Goal: Task Accomplishment & Management: Complete application form

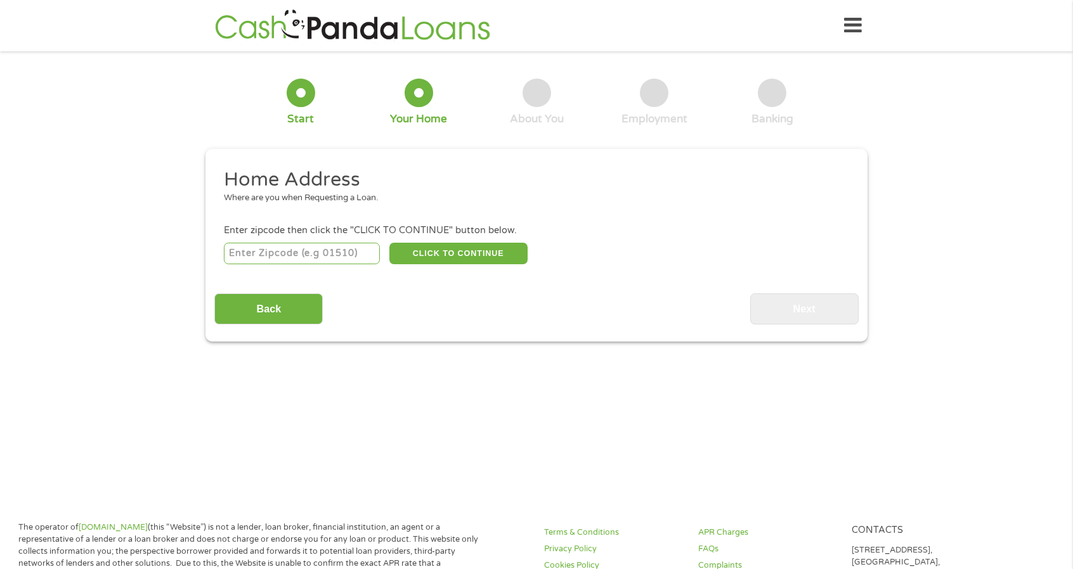
click at [304, 258] on input "number" at bounding box center [302, 254] width 157 height 22
type input "93257"
click at [454, 249] on button "CLICK TO CONTINUE" at bounding box center [458, 254] width 138 height 22
type input "93257"
type input "Porterville"
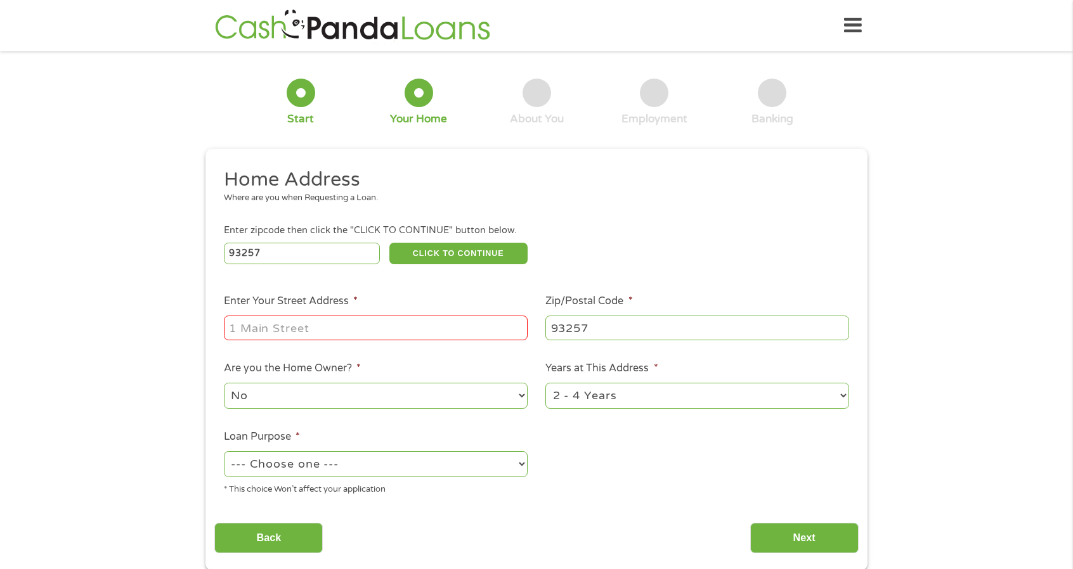
click at [399, 332] on input "Enter Your Street Address *" at bounding box center [376, 328] width 304 height 24
type input "78 South Jaye Street"
click at [619, 401] on select "1 Year or less 1 - 2 Years 2 - 4 Years Over 4 Years" at bounding box center [697, 396] width 304 height 26
select select "60months"
click at [545, 384] on select "1 Year or less 1 - 2 Years 2 - 4 Years Over 4 Years" at bounding box center [697, 396] width 304 height 26
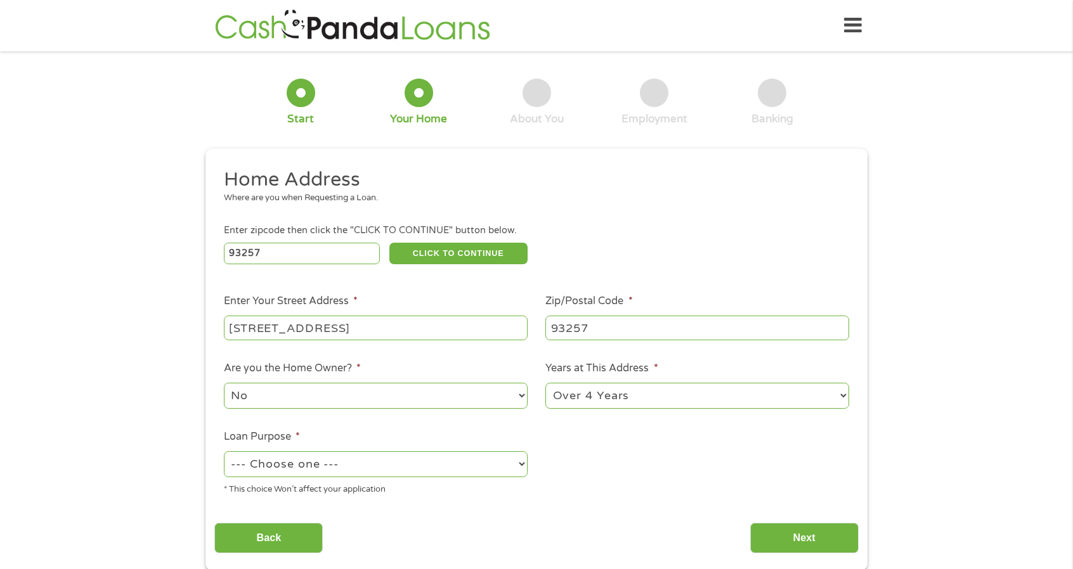
click at [403, 404] on select "No Yes" at bounding box center [376, 396] width 304 height 26
select select "yes"
click at [224, 384] on select "No Yes" at bounding box center [376, 396] width 304 height 26
click at [364, 462] on select "--- Choose one --- Pay Bills Debt Consolidation Home Improvement Major Purchase…" at bounding box center [376, 464] width 304 height 26
select select "shorttermcash"
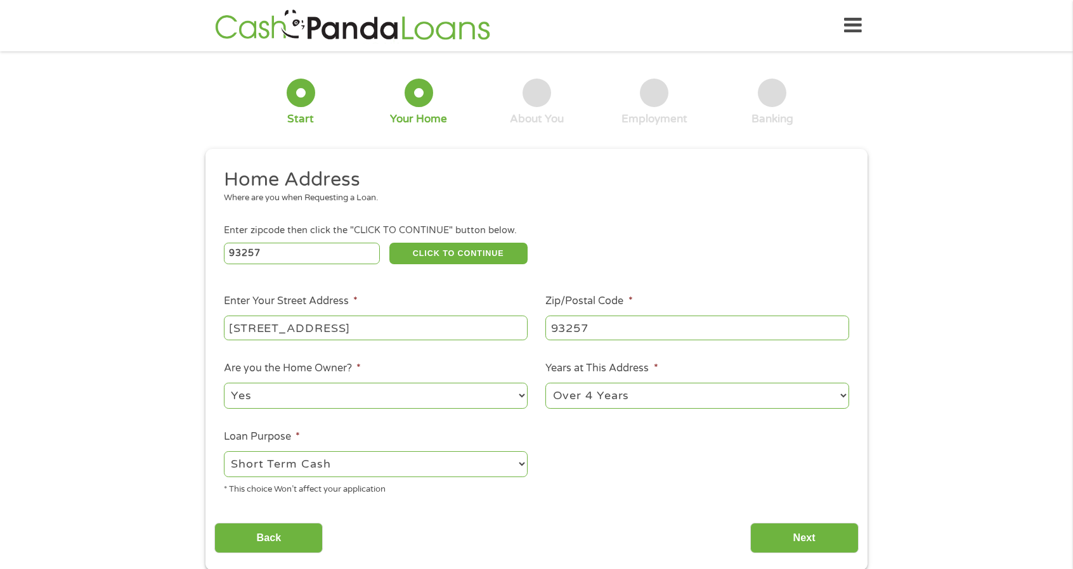
click at [224, 452] on select "--- Choose one --- Pay Bills Debt Consolidation Home Improvement Major Purchase…" at bounding box center [376, 464] width 304 height 26
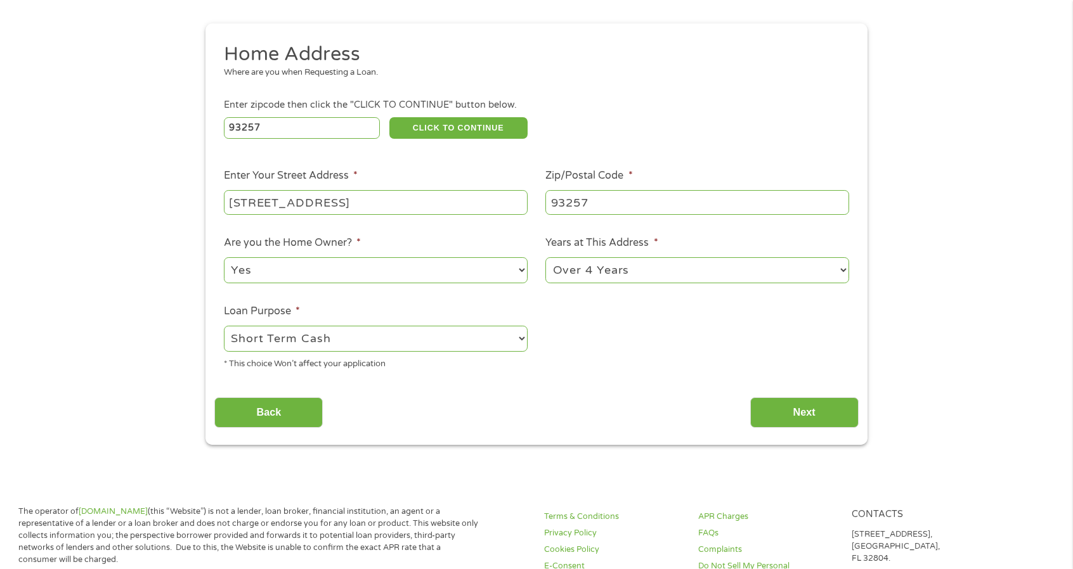
scroll to position [190, 0]
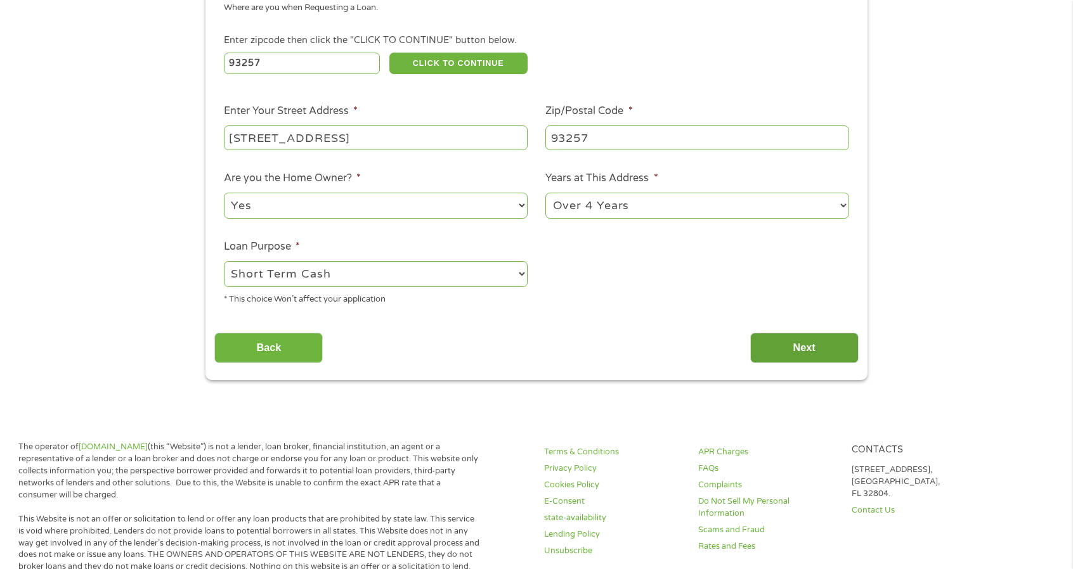
click at [803, 352] on input "Next" at bounding box center [804, 348] width 108 height 31
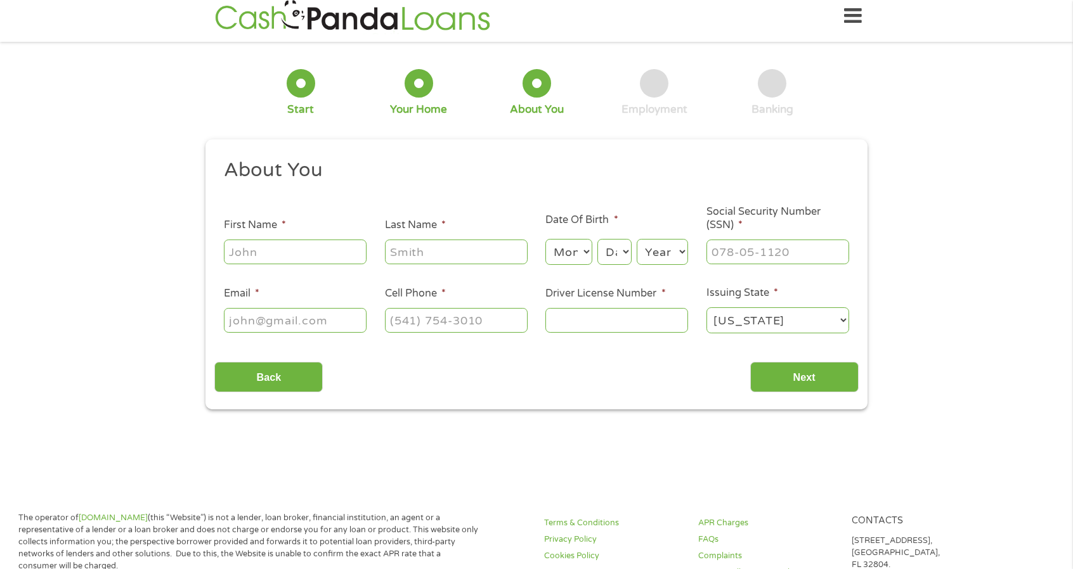
scroll to position [0, 0]
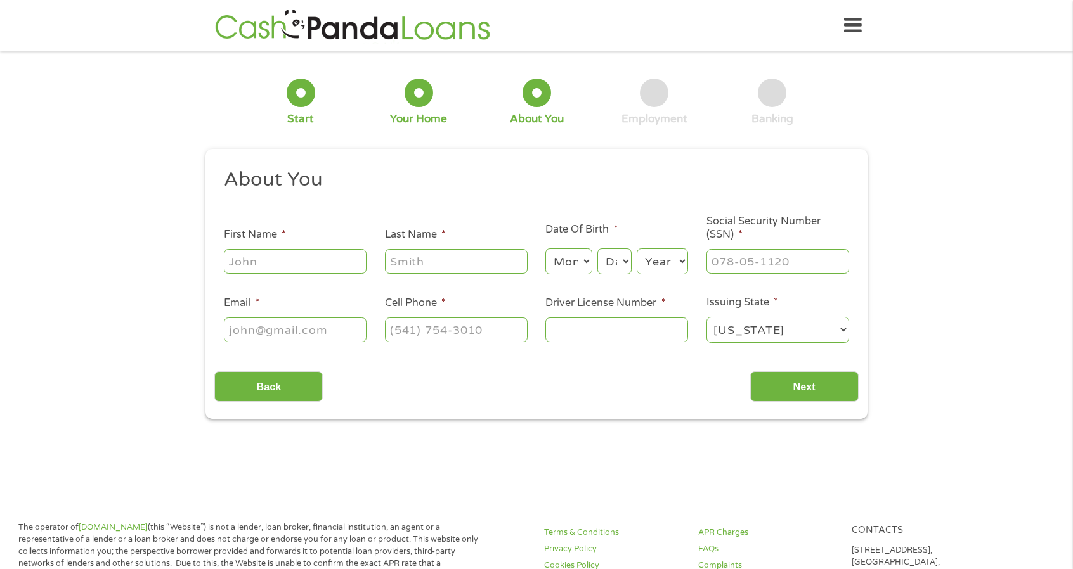
click at [288, 264] on input "First Name *" at bounding box center [295, 261] width 143 height 24
type input "Vincent"
type input "Barrientes"
type input "newkid916@gmail.com"
type input "(559) 608-7199"
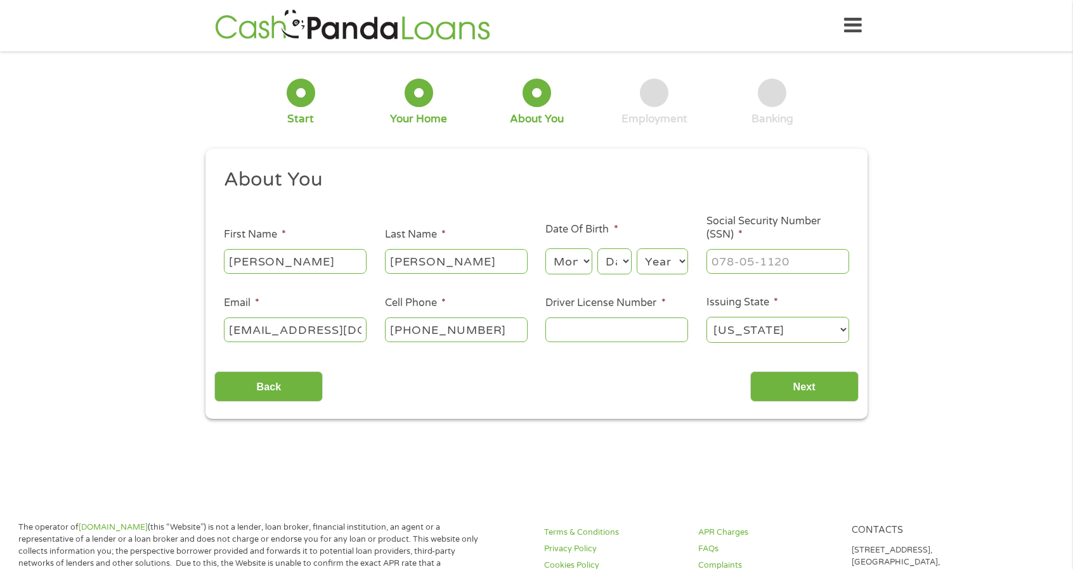
click at [572, 254] on select "Month 1 2 3 4 5 6 7 8 9 10 11 12" at bounding box center [568, 262] width 46 height 26
select select "2"
click at [545, 249] on select "Month 1 2 3 4 5 6 7 8 9 10 11 12" at bounding box center [568, 262] width 46 height 26
click at [621, 257] on select "Day 1 2 3 4 5 6 7 8 9 10 11 12 13 14 15 16 17 18 19 20 21 22 23 24 25 26 27 28 …" at bounding box center [614, 262] width 34 height 26
select select "2"
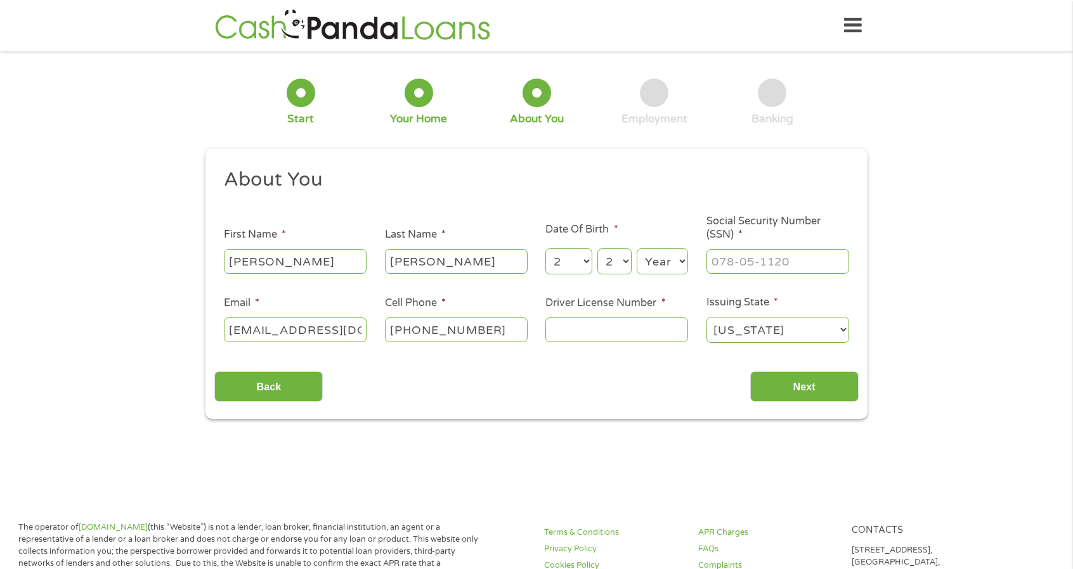
click at [597, 249] on select "Day 1 2 3 4 5 6 7 8 9 10 11 12 13 14 15 16 17 18 19 20 21 22 23 24 25 26 27 28 …" at bounding box center [614, 262] width 34 height 26
click at [670, 259] on select "Year 2007 2006 2005 2004 2003 2002 2001 2000 1999 1998 1997 1996 1995 1994 1993…" at bounding box center [662, 262] width 51 height 26
select select "1989"
click at [637, 249] on select "Year 2007 2006 2005 2004 2003 2002 2001 2000 1999 1998 1997 1996 1995 1994 1993…" at bounding box center [662, 262] width 51 height 26
drag, startPoint x: 754, startPoint y: 275, endPoint x: 753, endPoint y: 268, distance: 6.4
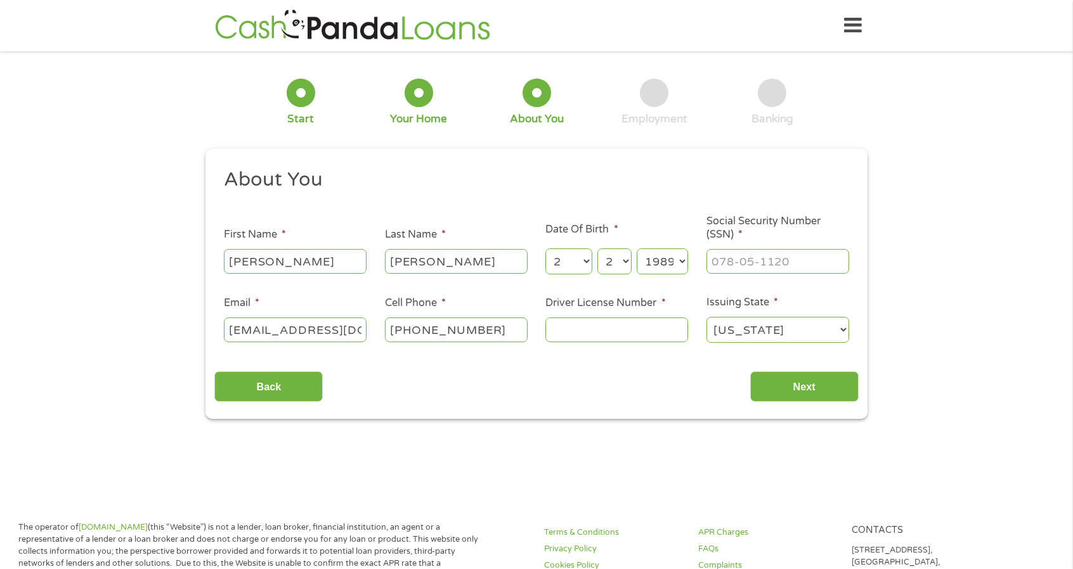
click at [754, 272] on div at bounding box center [777, 261] width 143 height 29
click at [766, 254] on input "___-__-____" at bounding box center [777, 261] width 143 height 24
type input "610-28-4117"
click at [587, 333] on input "Driver License Number *" at bounding box center [616, 330] width 143 height 24
type input "E1363005"
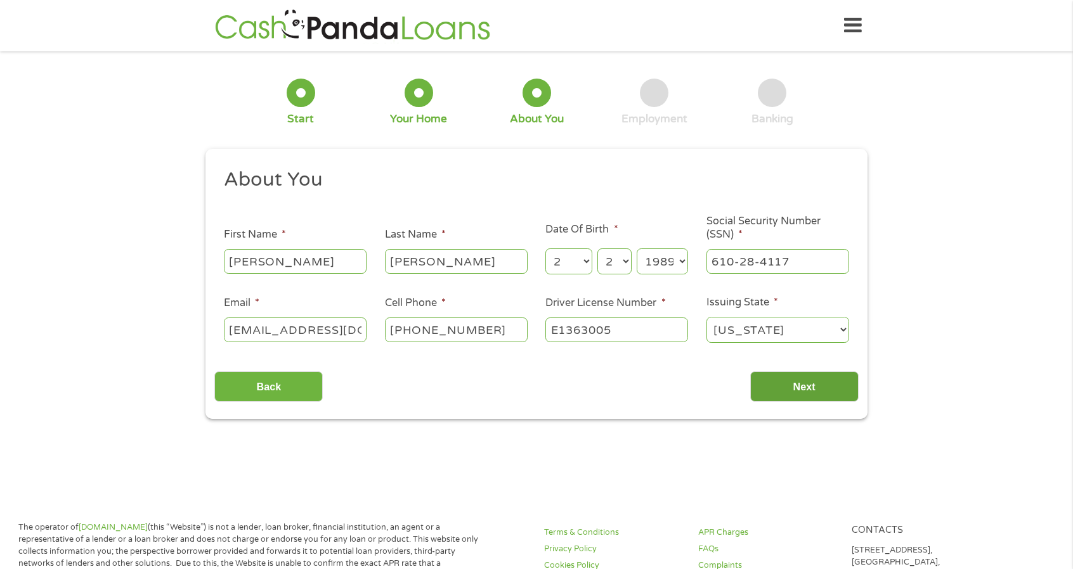
click at [787, 378] on input "Next" at bounding box center [804, 387] width 108 height 31
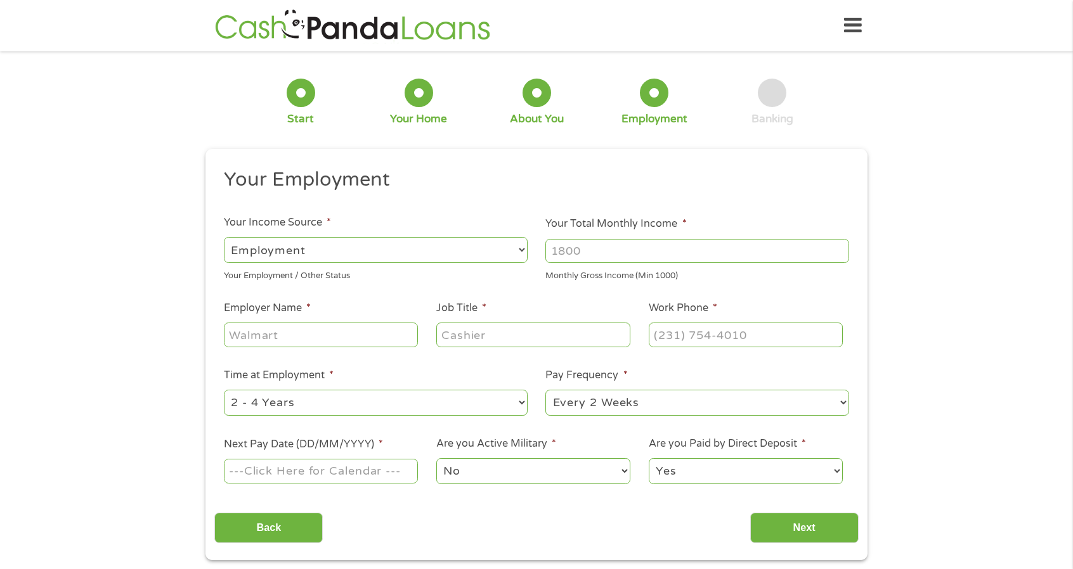
scroll to position [5, 5]
click at [652, 249] on input "Your Total Monthly Income *" at bounding box center [697, 251] width 304 height 24
type input "1000"
click at [838, 255] on input "1000" at bounding box center [697, 251] width 304 height 24
click at [838, 254] on input "1000" at bounding box center [697, 251] width 304 height 24
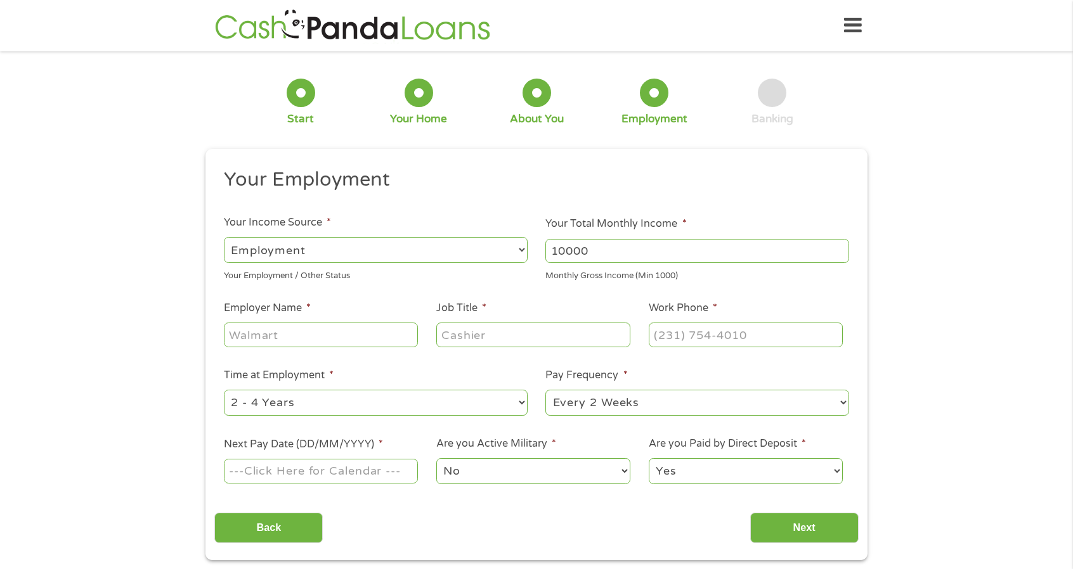
type input "10000"
click at [364, 343] on input "Employer Name *" at bounding box center [321, 335] width 194 height 24
type input "bristol wave seafood"
click at [497, 329] on input "Job Title *" at bounding box center [533, 335] width 194 height 24
type input "Foreman"
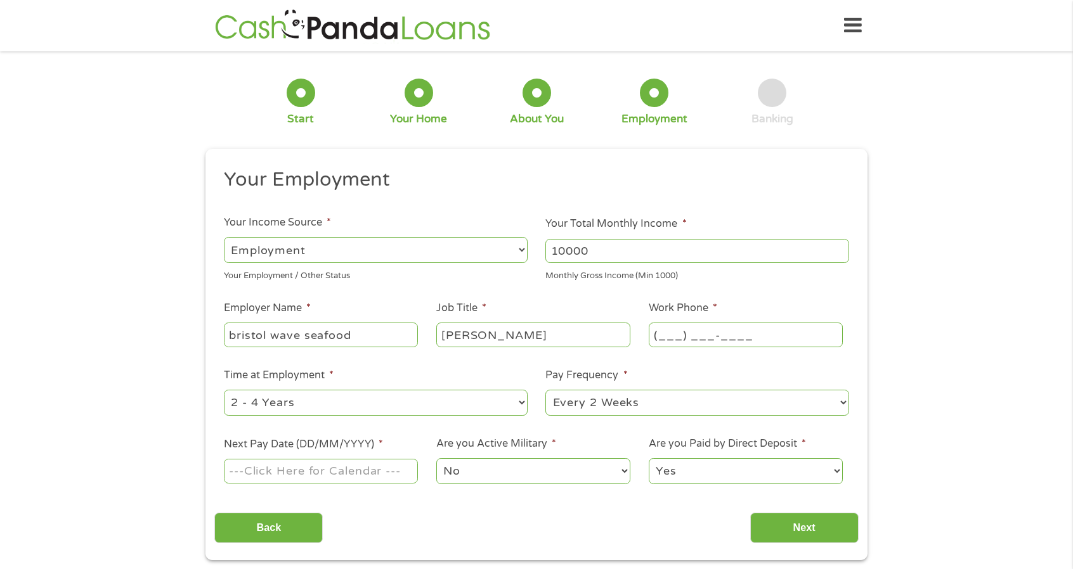
click at [699, 330] on input "(___) ___-____" at bounding box center [746, 335] width 194 height 24
type input "(206) 284-1162"
click at [447, 401] on select "--- Choose one --- 1 Year or less 1 - 2 Years 2 - 4 Years Over 4 Years" at bounding box center [376, 403] width 304 height 26
select select "60months"
click at [224, 390] on select "--- Choose one --- 1 Year or less 1 - 2 Years 2 - 4 Years Over 4 Years" at bounding box center [376, 403] width 304 height 26
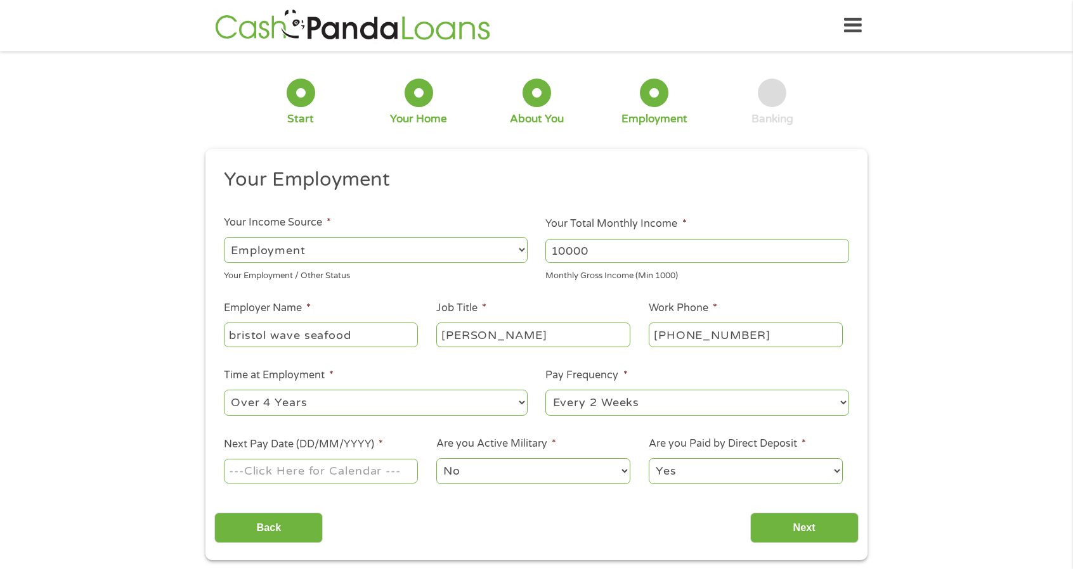
click at [623, 401] on select "--- Choose one --- Every 2 Weeks Every Week Monthly Semi-Monthly" at bounding box center [697, 403] width 304 height 26
select select "monthly"
click at [545, 390] on select "--- Choose one --- Every 2 Weeks Every Week Monthly Semi-Monthly" at bounding box center [697, 403] width 304 height 26
click at [388, 474] on input "Next Pay Date (DD/MM/YYYY) *" at bounding box center [321, 471] width 194 height 24
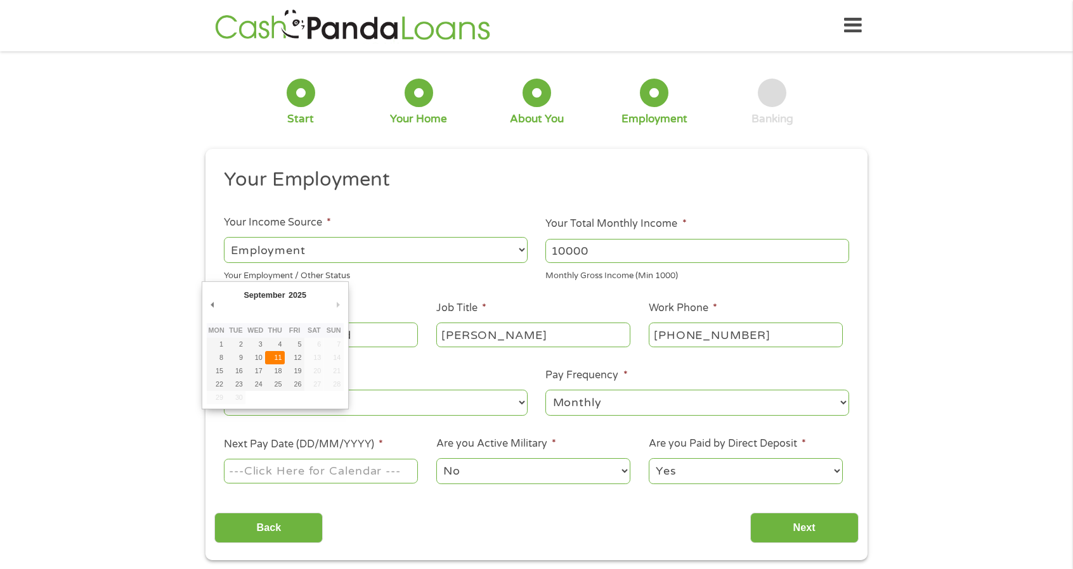
type input "11/09/2025"
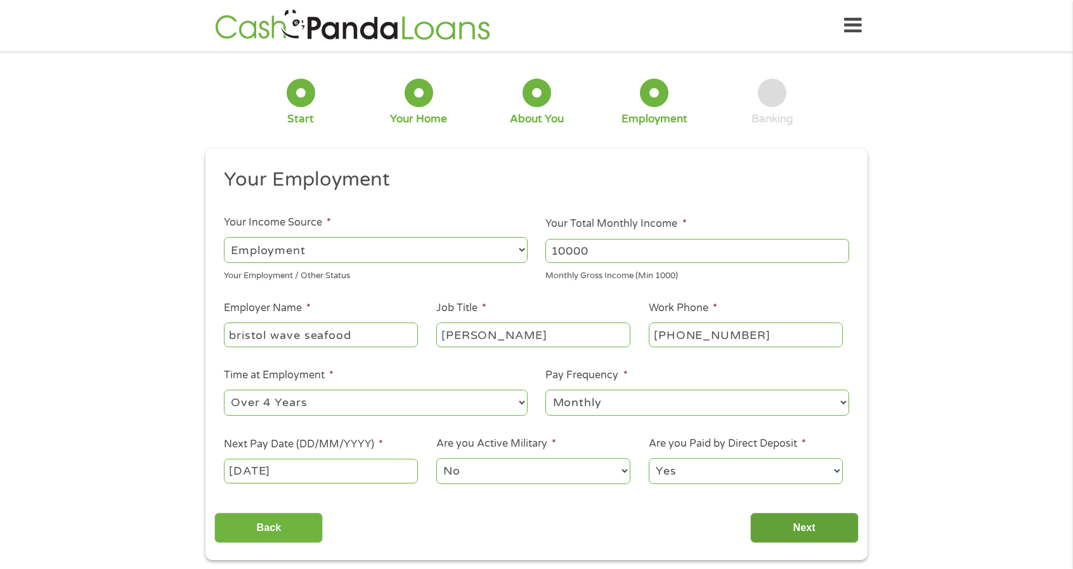
click at [794, 529] on input "Next" at bounding box center [804, 528] width 108 height 31
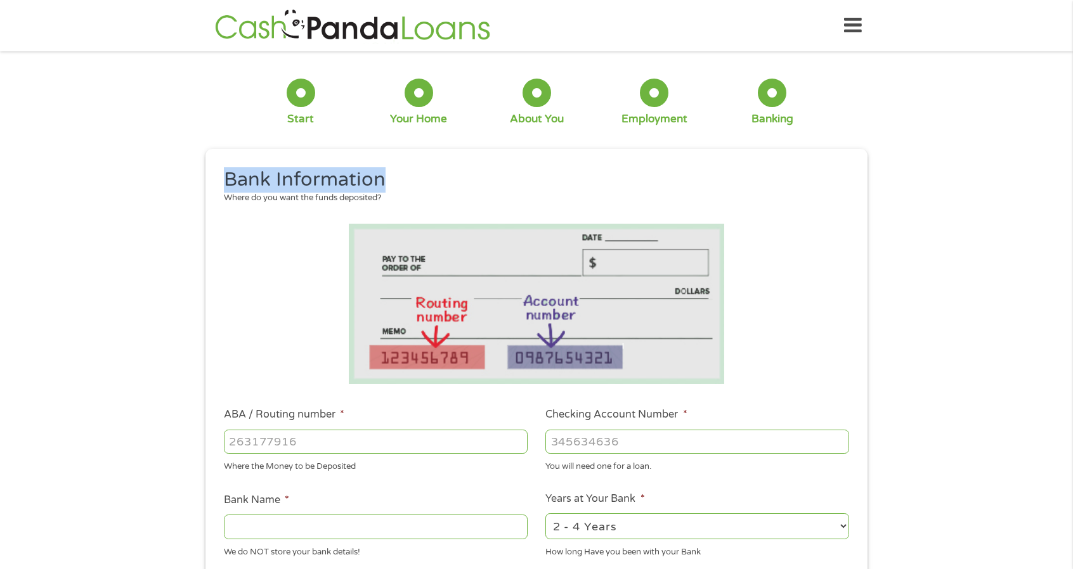
drag, startPoint x: 1071, startPoint y: 84, endPoint x: 1082, endPoint y: 170, distance: 86.2
click at [486, 443] on input "ABA / Routing number *" at bounding box center [376, 442] width 304 height 24
type input "031101334"
type input "SoFi Bank, National Association"
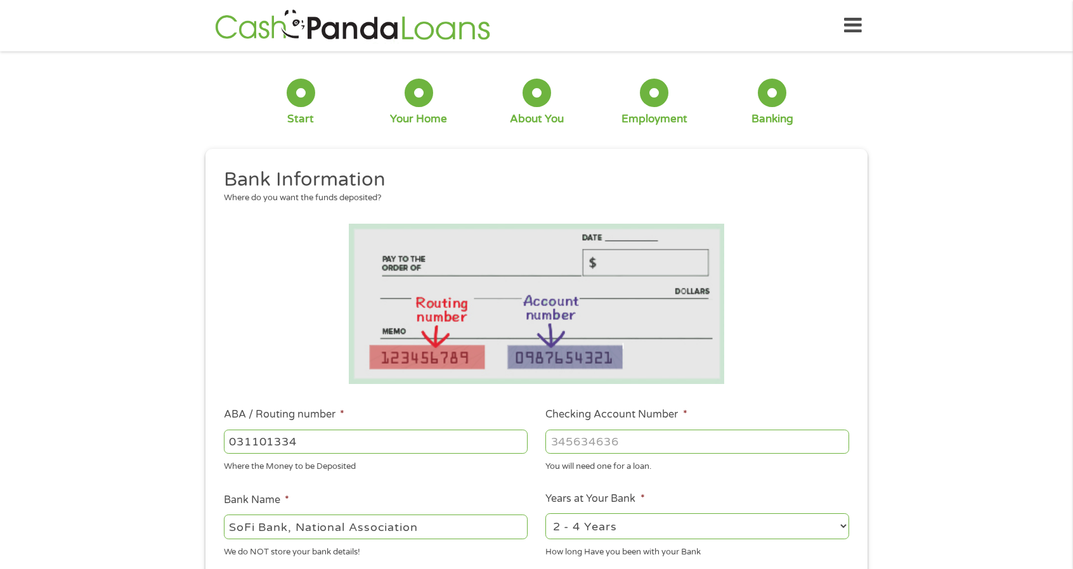
type input "031101334"
click at [666, 444] on input "Checking Account Number *" at bounding box center [697, 442] width 304 height 24
type input "411047393850"
click at [714, 527] on select "2 - 4 Years 6 - 12 Months 1 - 2 Years Over 4 Years" at bounding box center [697, 527] width 304 height 26
select select "24months"
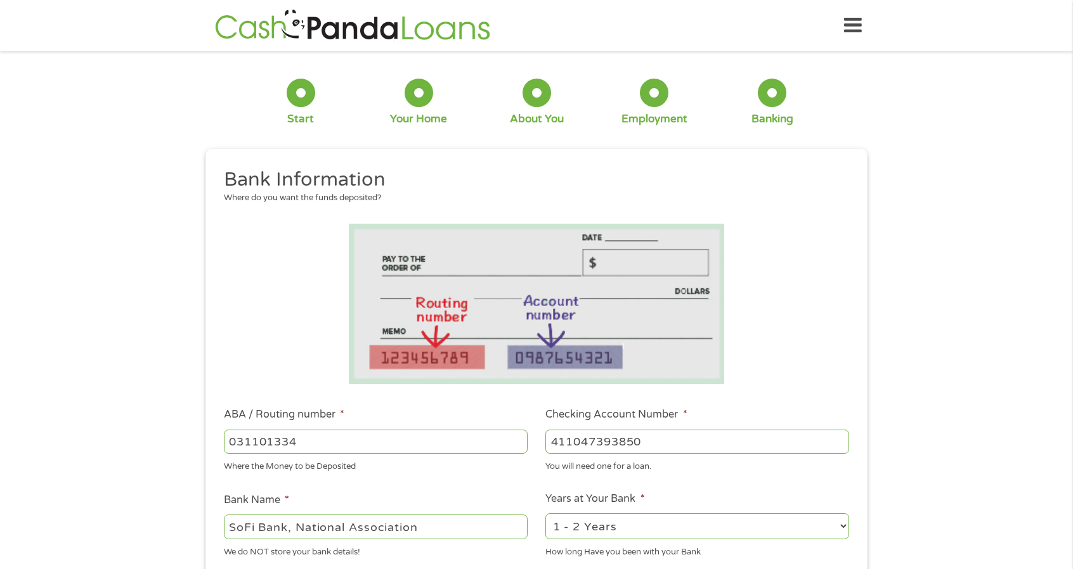
click at [545, 514] on select "2 - 4 Years 6 - 12 Months 1 - 2 Years Over 4 Years" at bounding box center [697, 527] width 304 height 26
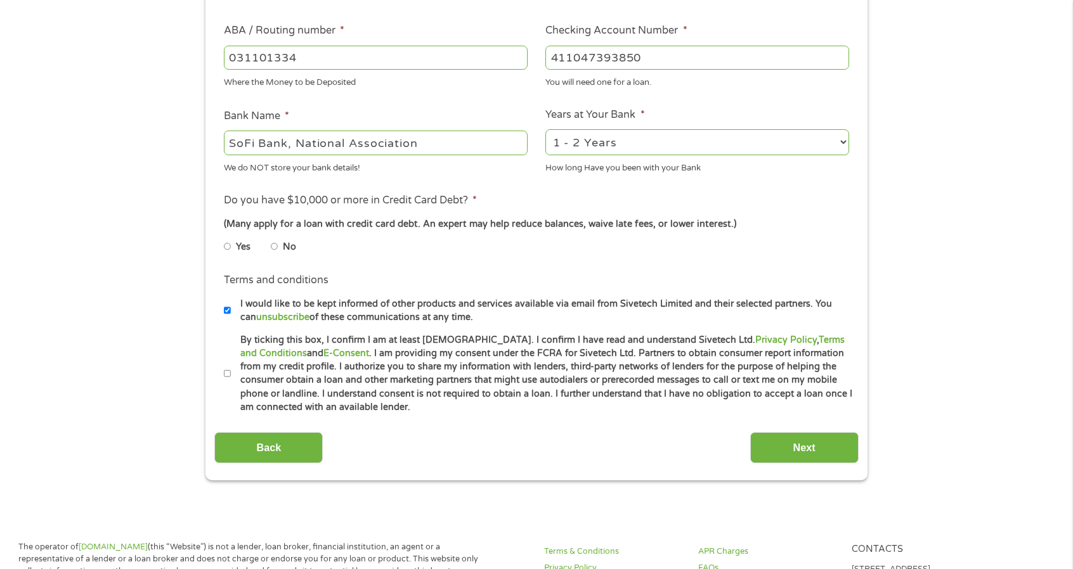
scroll to position [392, 0]
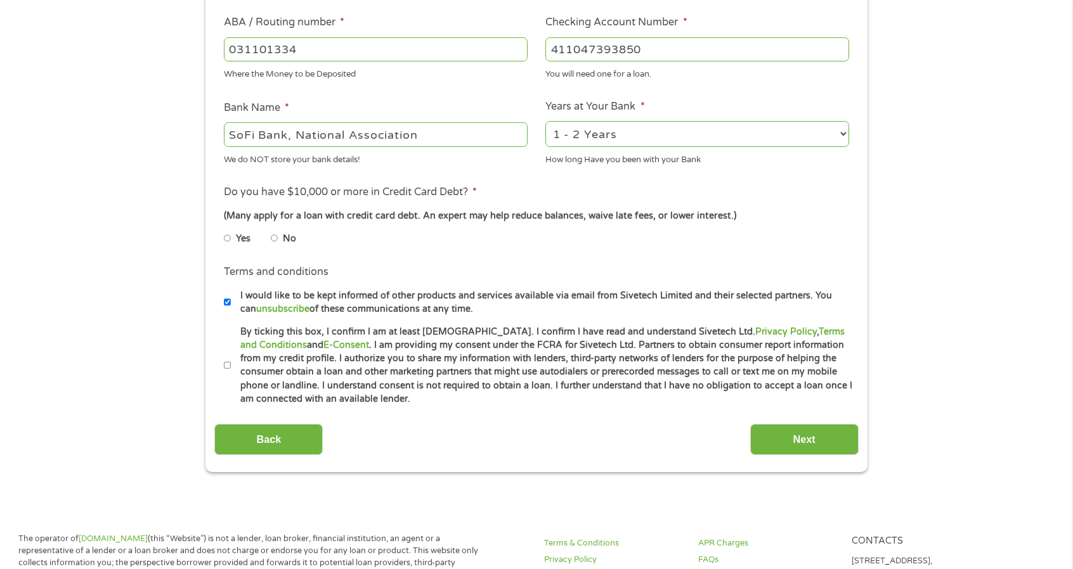
click at [224, 236] on input "Yes" at bounding box center [228, 238] width 8 height 20
radio input "true"
click at [229, 366] on input "By ticking this box, I confirm I am at least 18 years old. I confirm I have rea…" at bounding box center [228, 366] width 8 height 20
checkbox input "true"
click at [794, 446] on input "Next" at bounding box center [804, 439] width 108 height 31
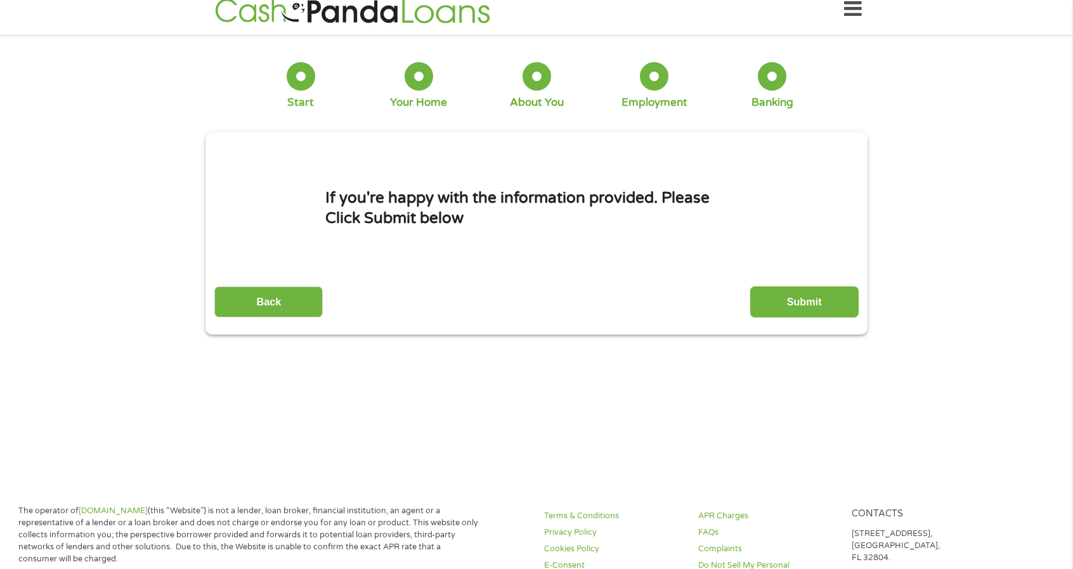
scroll to position [0, 0]
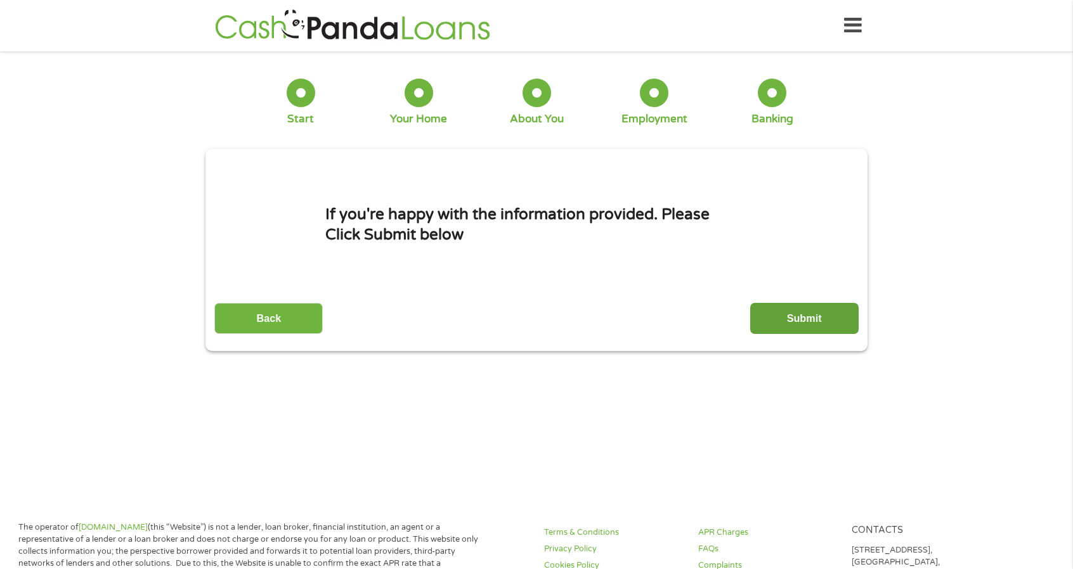
click at [813, 324] on input "Submit" at bounding box center [804, 318] width 108 height 31
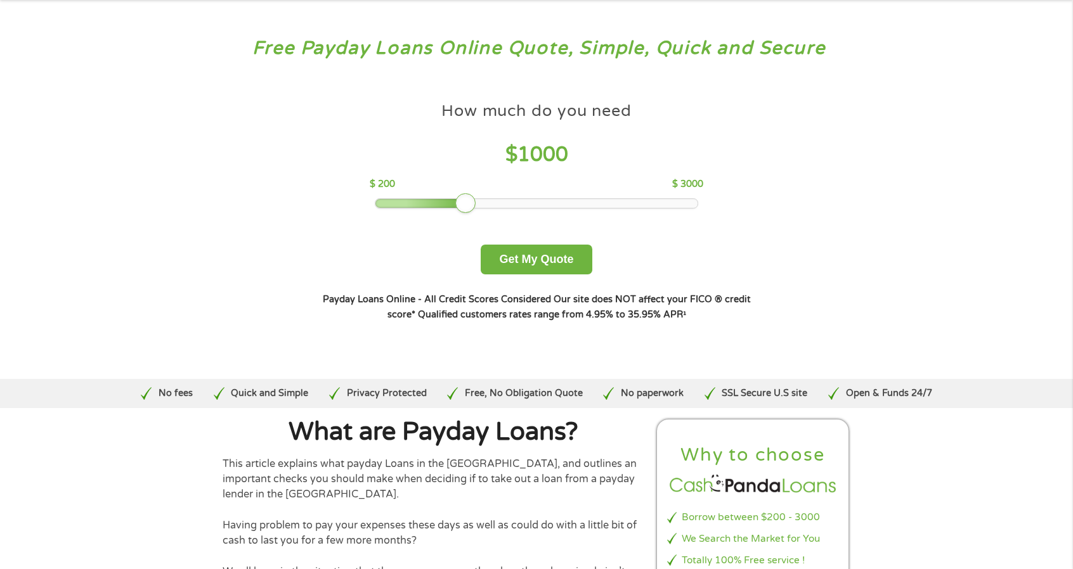
scroll to position [63, 0]
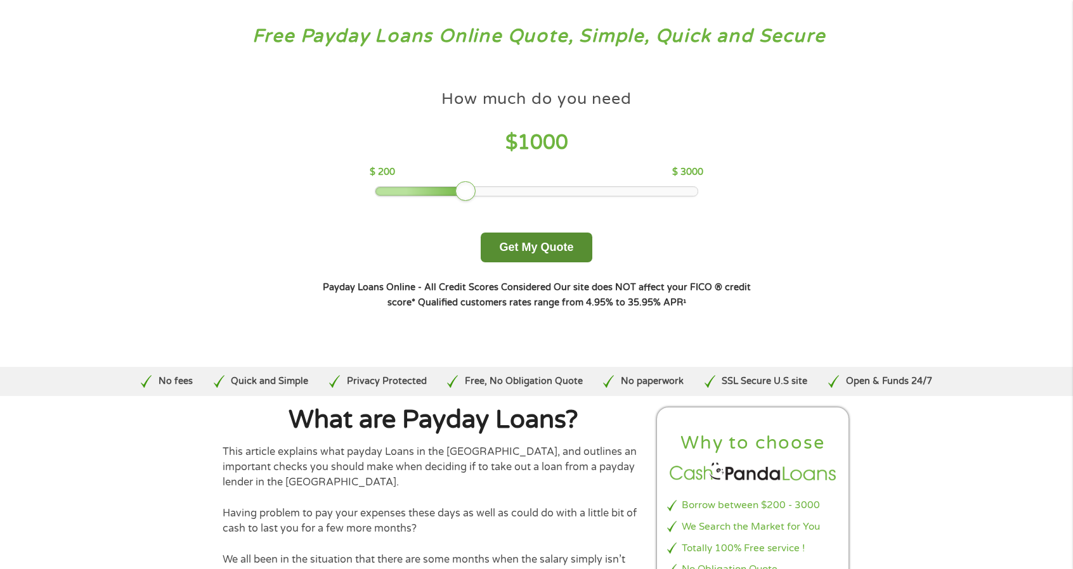
click at [549, 253] on button "Get My Quote" at bounding box center [536, 248] width 111 height 30
